Goal: Task Accomplishment & Management: Manage account settings

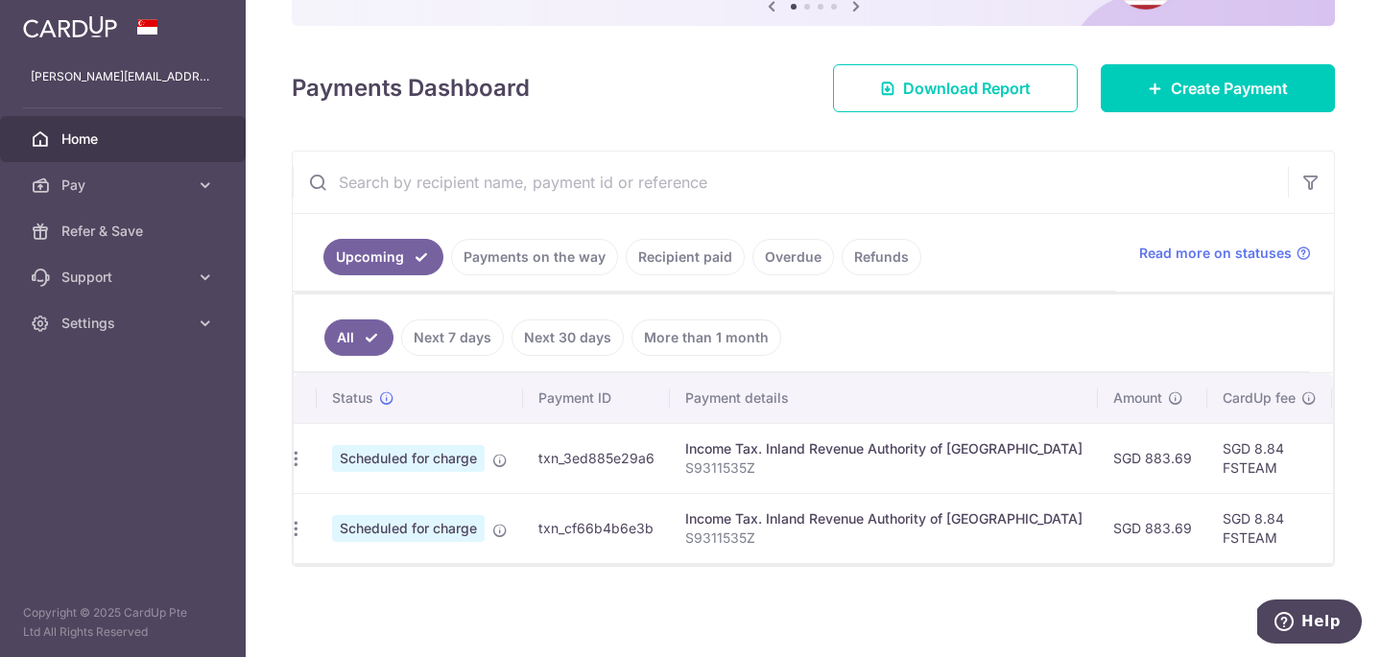
scroll to position [0, 14]
